Goal: Transaction & Acquisition: Purchase product/service

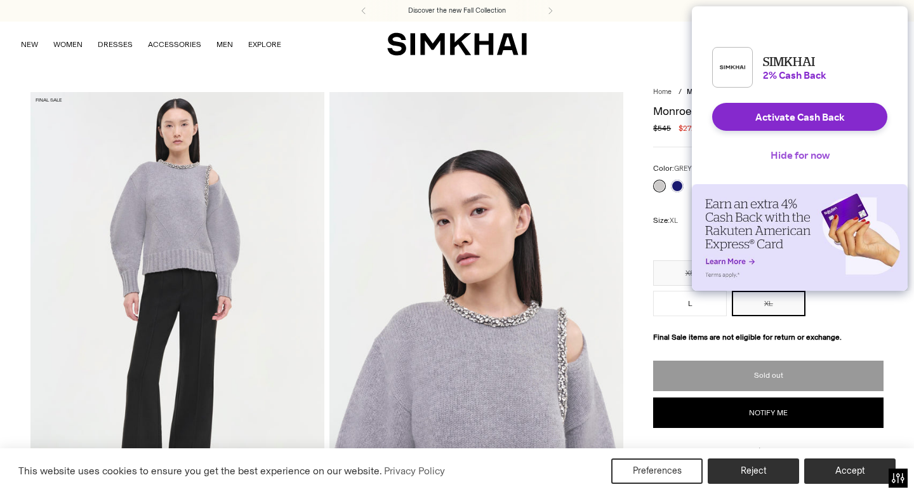
click at [785, 159] on button "Hide for now" at bounding box center [799, 155] width 79 height 28
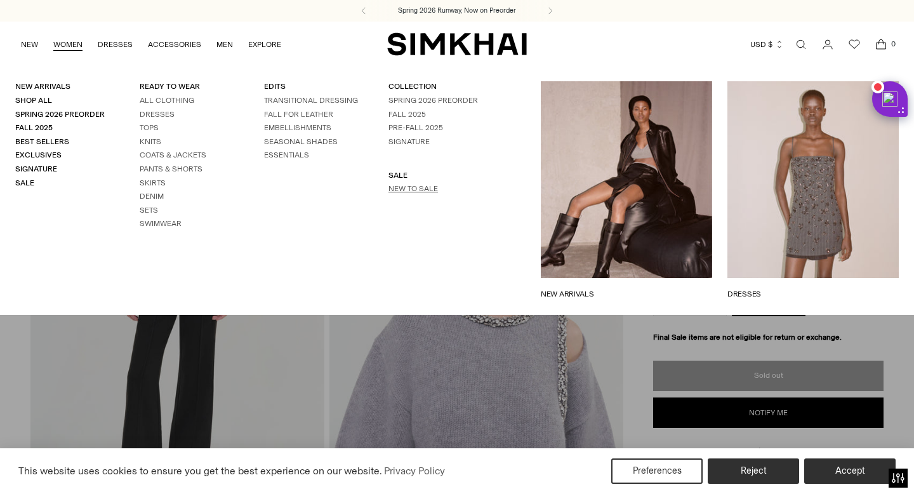
click at [419, 190] on link "New to Sale" at bounding box center [412, 188] width 49 height 9
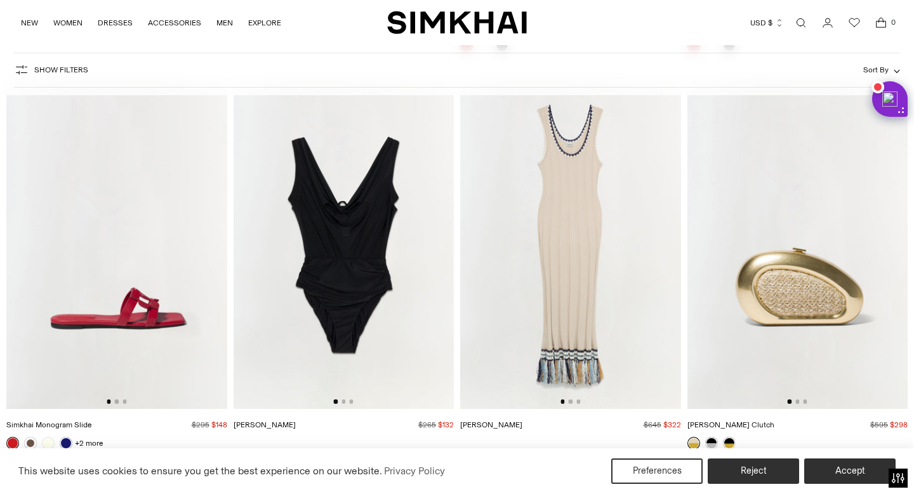
scroll to position [10732, 0]
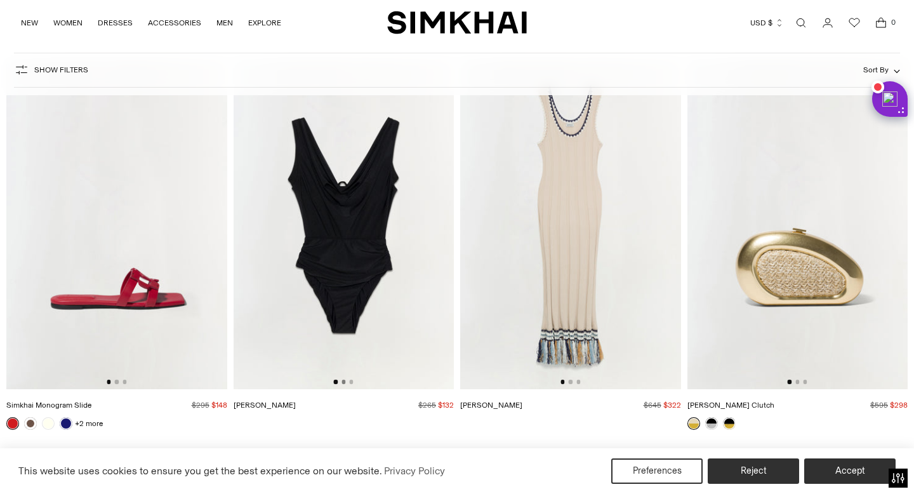
click at [345, 383] on button "Go to slide 2" at bounding box center [343, 381] width 4 height 4
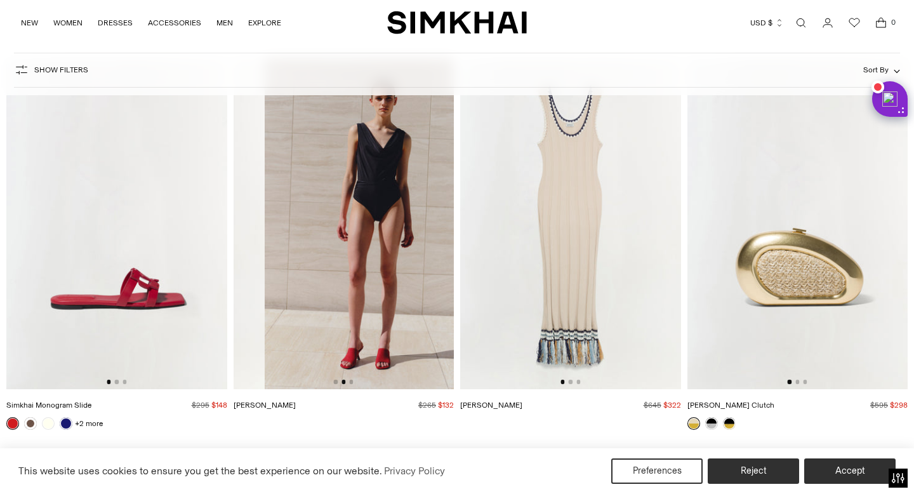
scroll to position [0, 221]
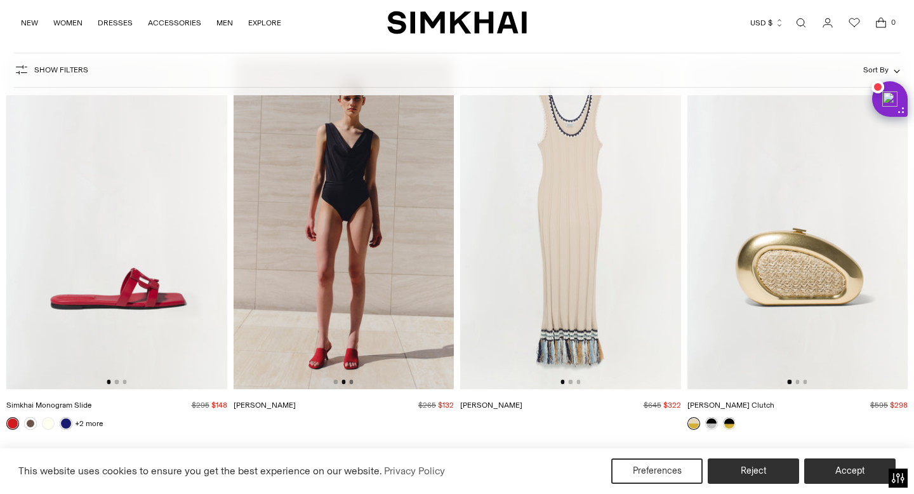
click at [351, 382] on button "Go to slide 3" at bounding box center [351, 381] width 4 height 4
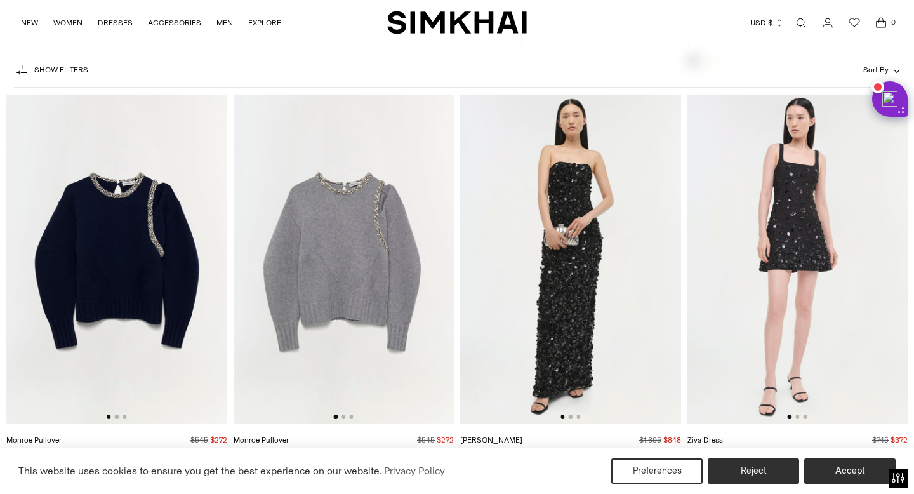
scroll to position [13868, 0]
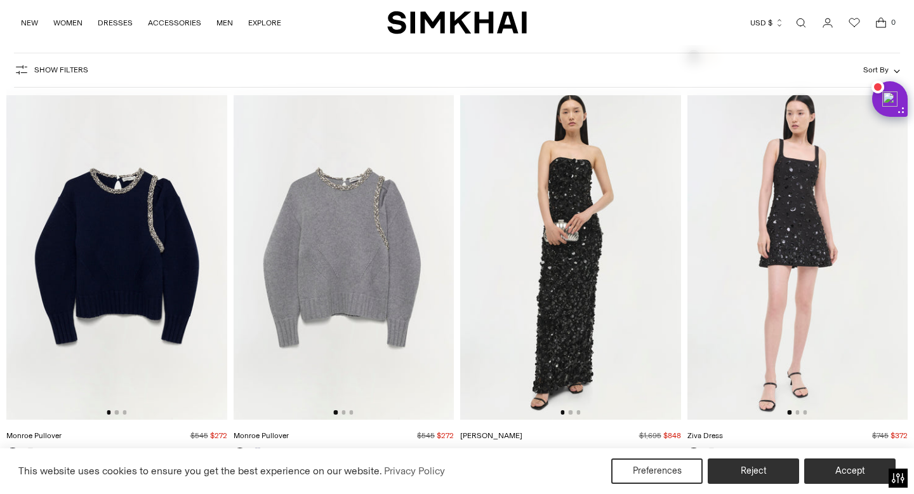
click at [369, 244] on img at bounding box center [343, 254] width 221 height 331
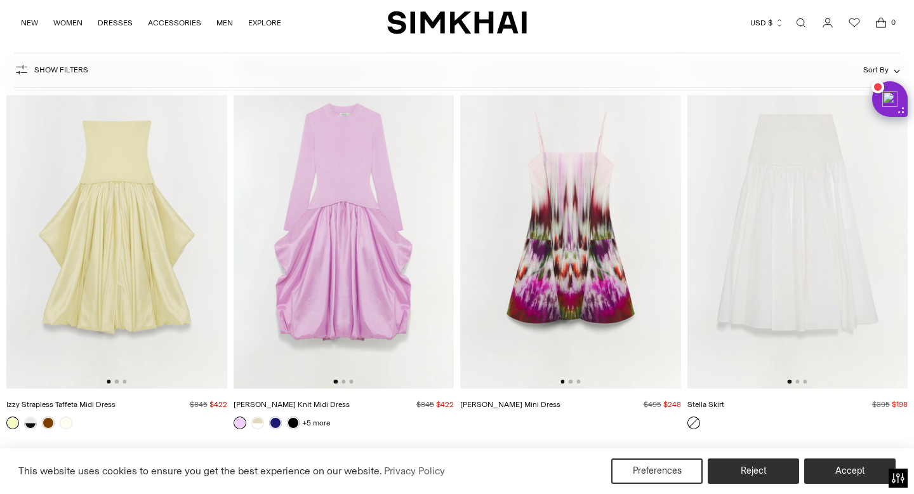
scroll to position [16285, 0]
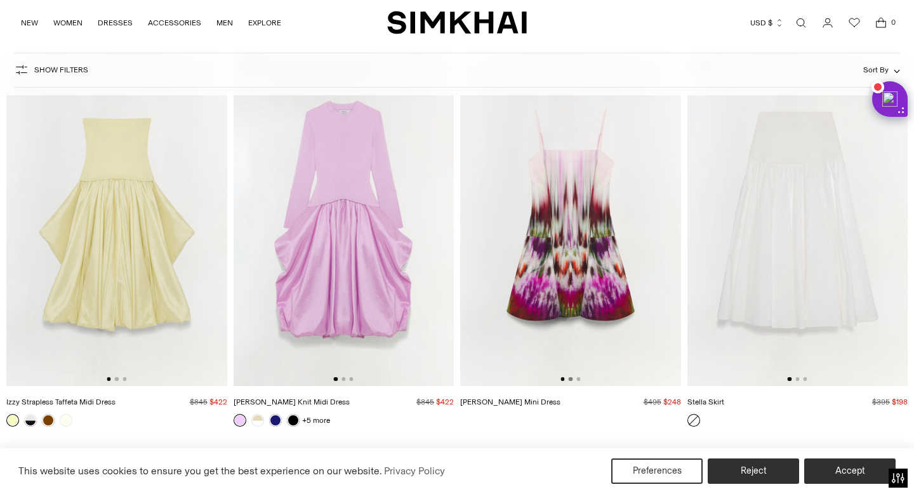
click at [570, 378] on button "Go to slide 2" at bounding box center [570, 379] width 4 height 4
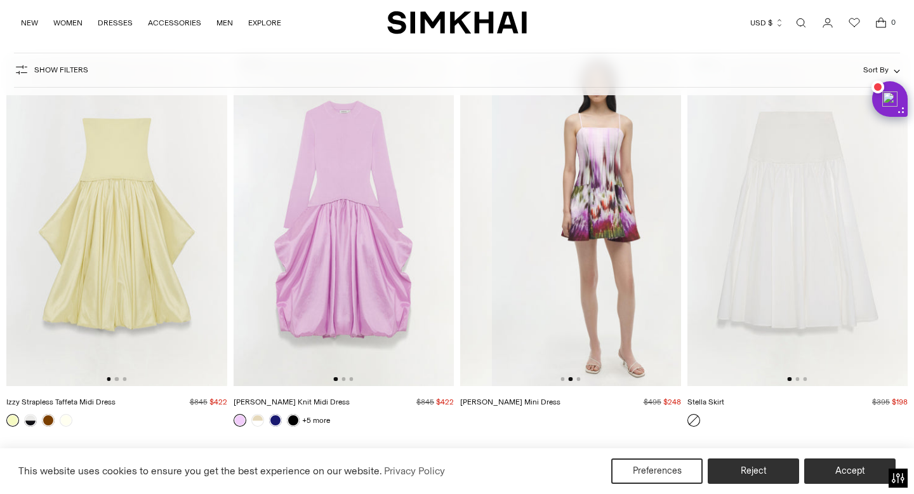
scroll to position [0, 221]
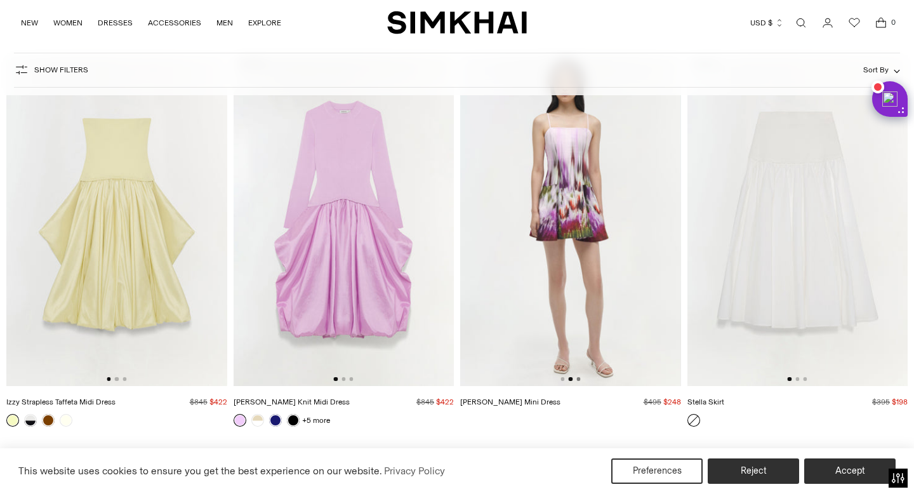
click at [579, 378] on button "Go to slide 3" at bounding box center [578, 379] width 4 height 4
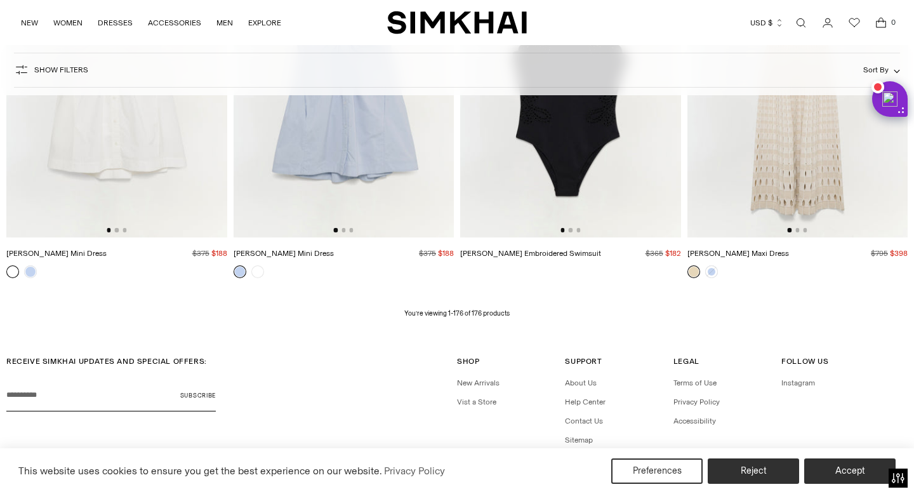
scroll to position [17283, 0]
